Goal: Transaction & Acquisition: Purchase product/service

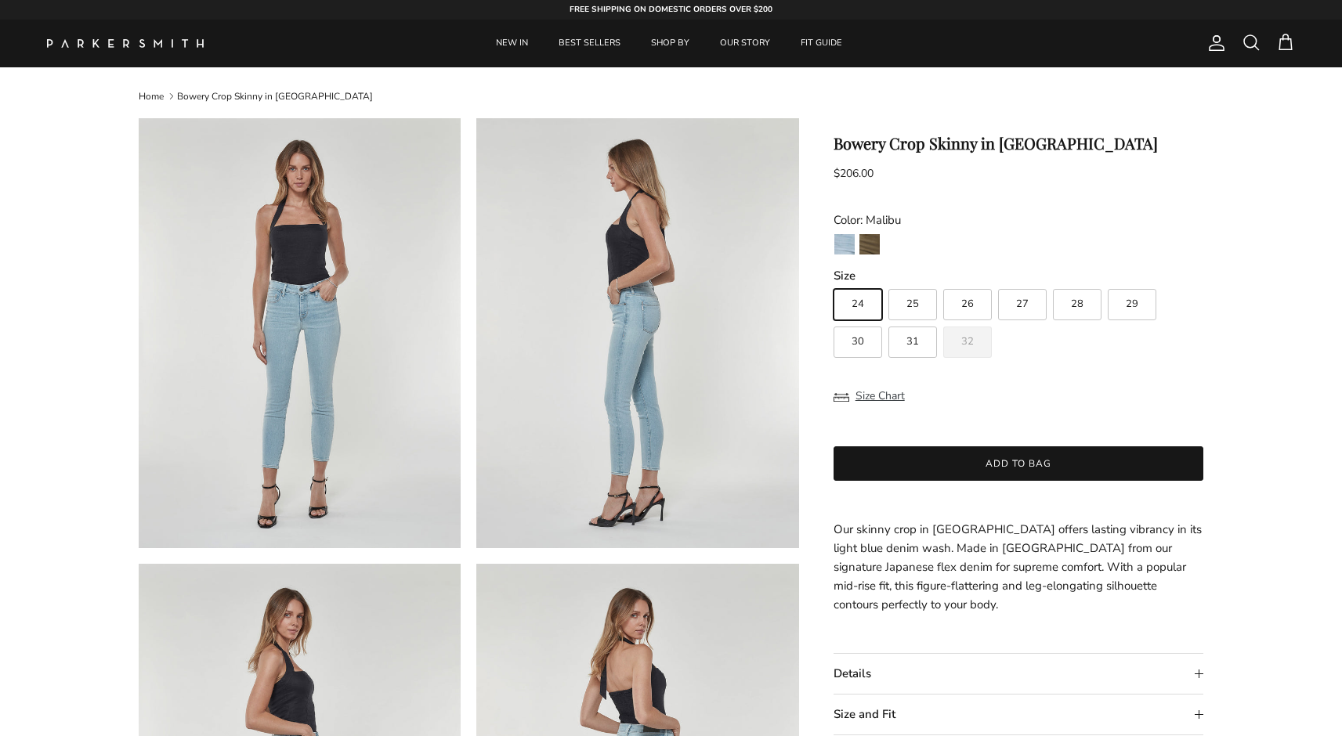
click at [1249, 41] on span at bounding box center [1251, 42] width 19 height 19
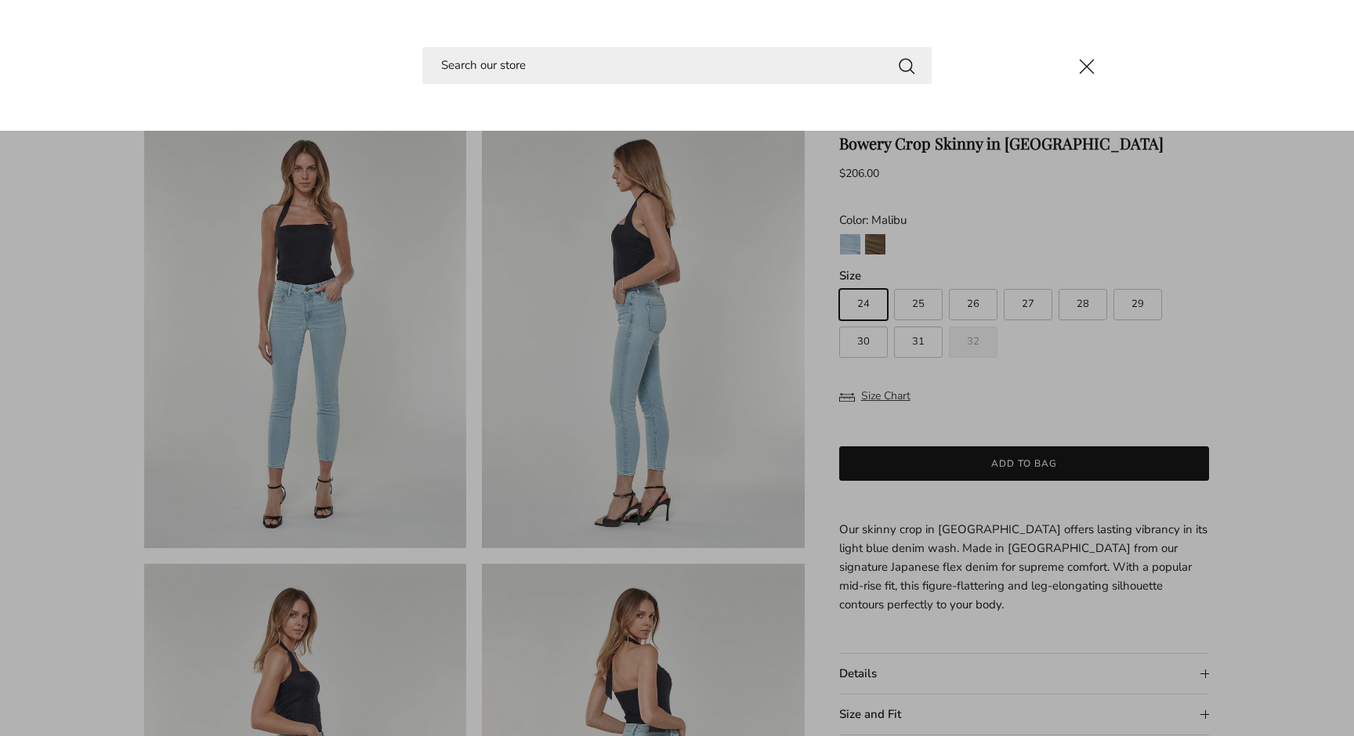
click at [806, 63] on input "Search" at bounding box center [676, 65] width 509 height 37
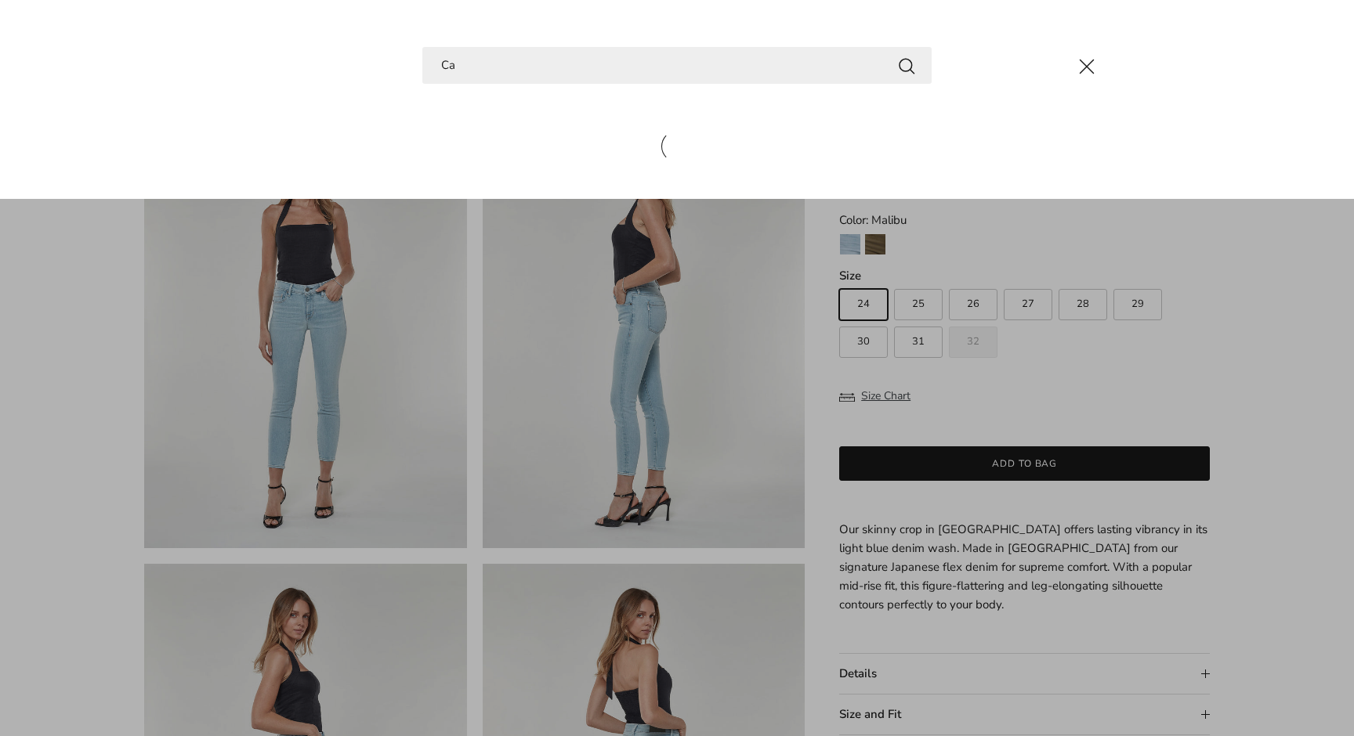
type input "C"
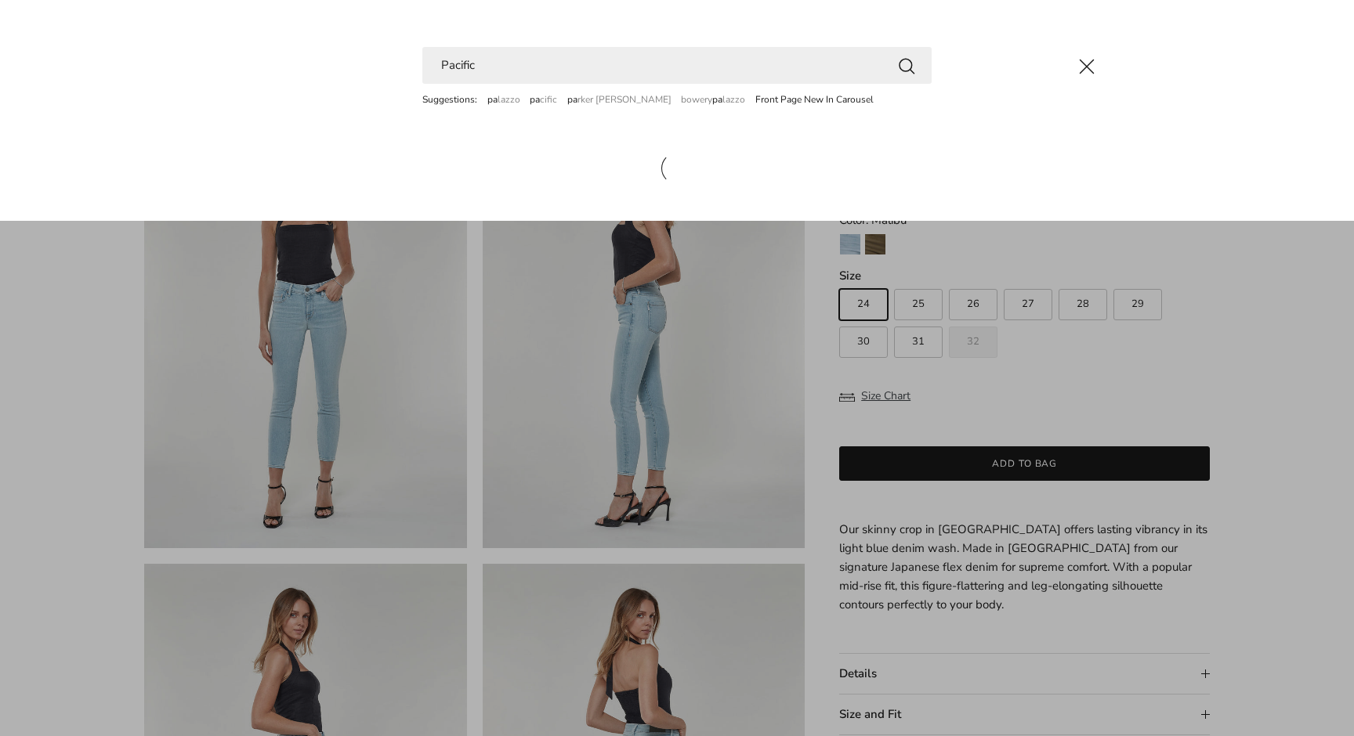
type input "Pacific"
click at [906, 65] on button "Search" at bounding box center [906, 66] width 19 height 20
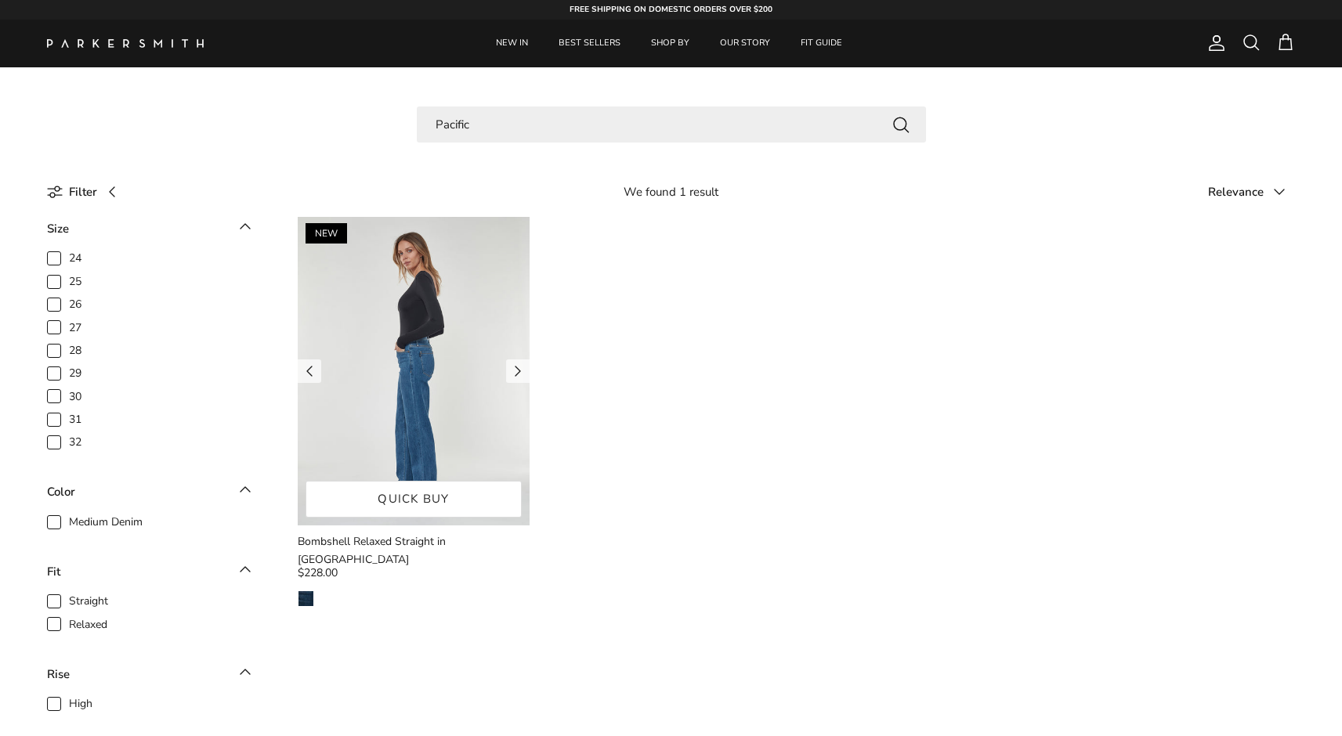
click at [496, 381] on img at bounding box center [414, 371] width 232 height 309
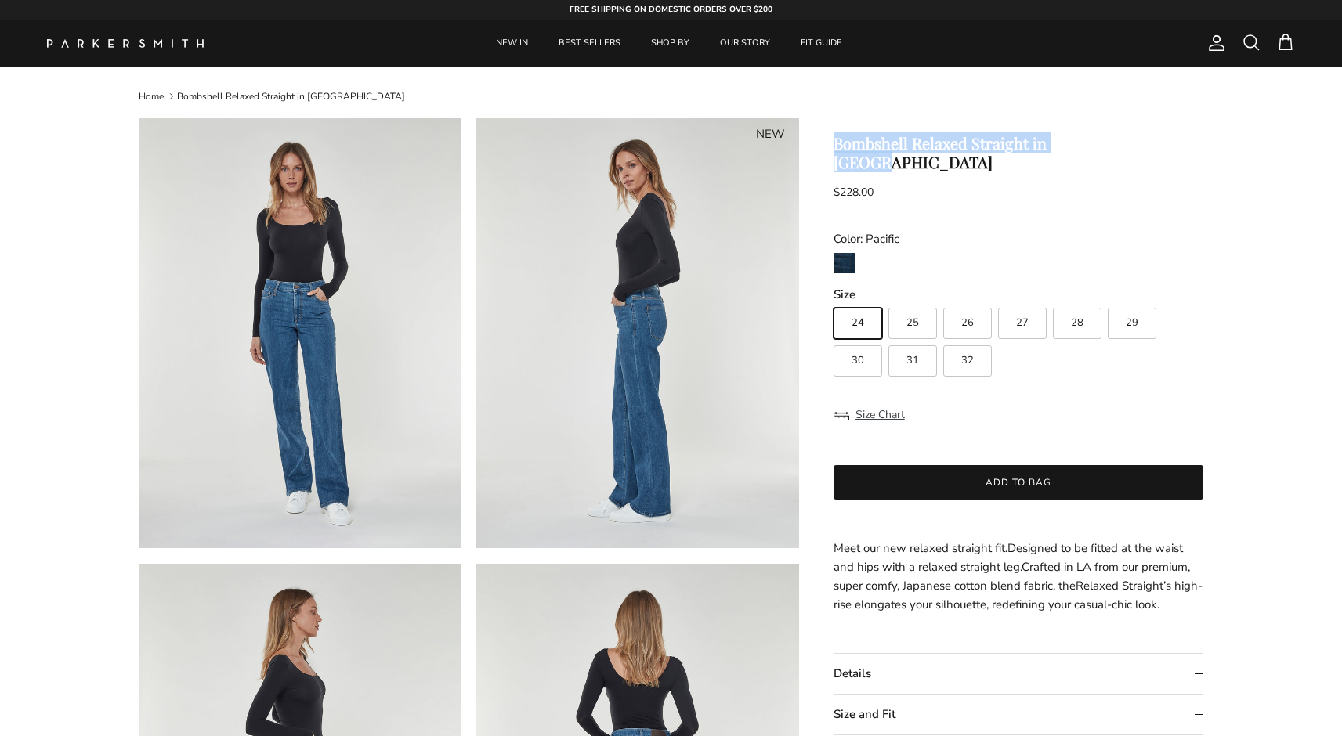
drag, startPoint x: 835, startPoint y: 143, endPoint x: 1144, endPoint y: 132, distance: 308.9
click at [1101, 134] on h1 "Bombshell Relaxed Straight in [GEOGRAPHIC_DATA]" at bounding box center [1018, 153] width 371 height 38
click at [1127, 139] on h1 "Bombshell Relaxed Straight in [GEOGRAPHIC_DATA]" at bounding box center [1018, 153] width 371 height 38
